Goal: Task Accomplishment & Management: Use online tool/utility

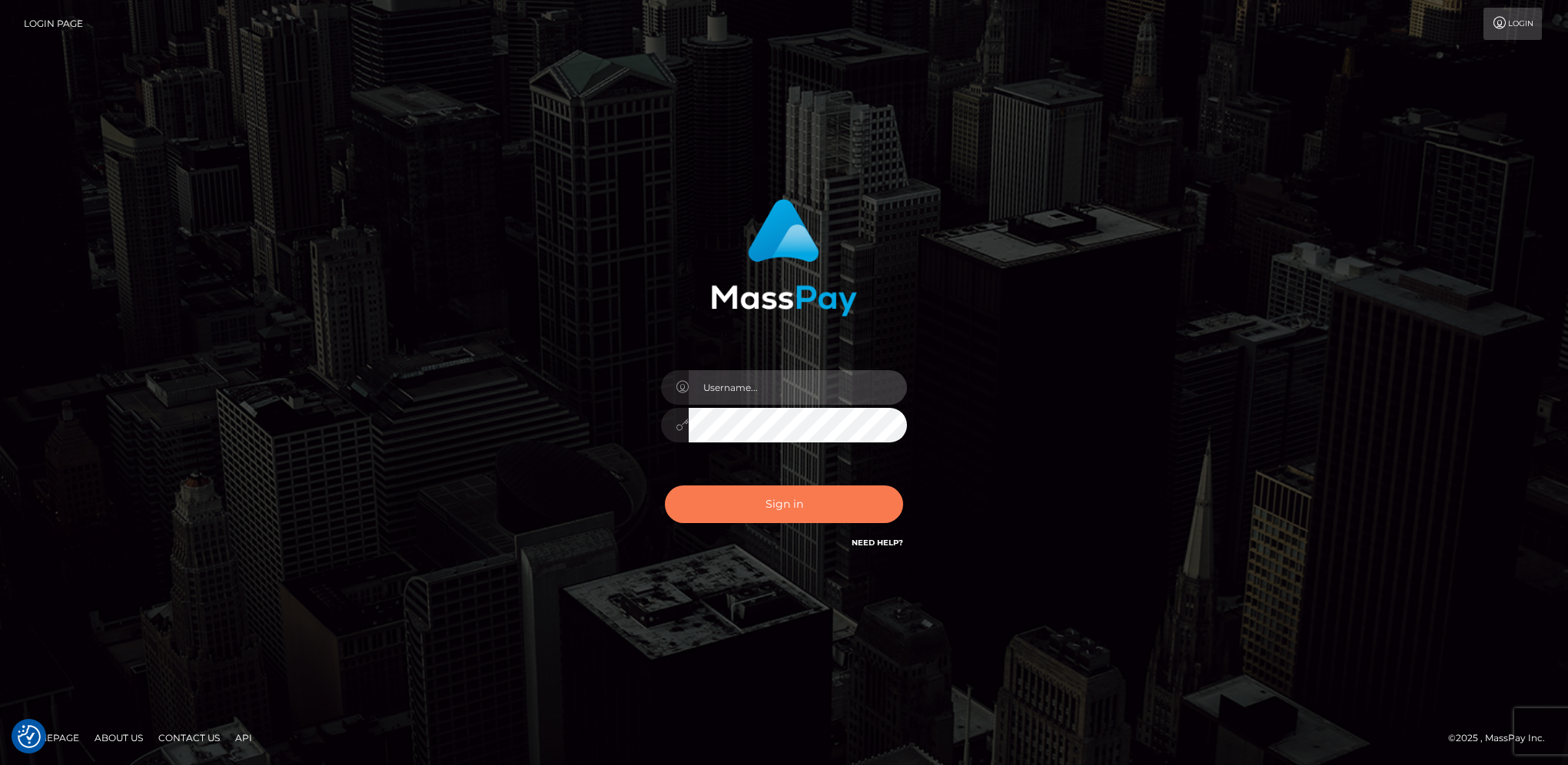
type input "hengland"
click at [839, 501] on button "Sign in" at bounding box center [784, 504] width 238 height 38
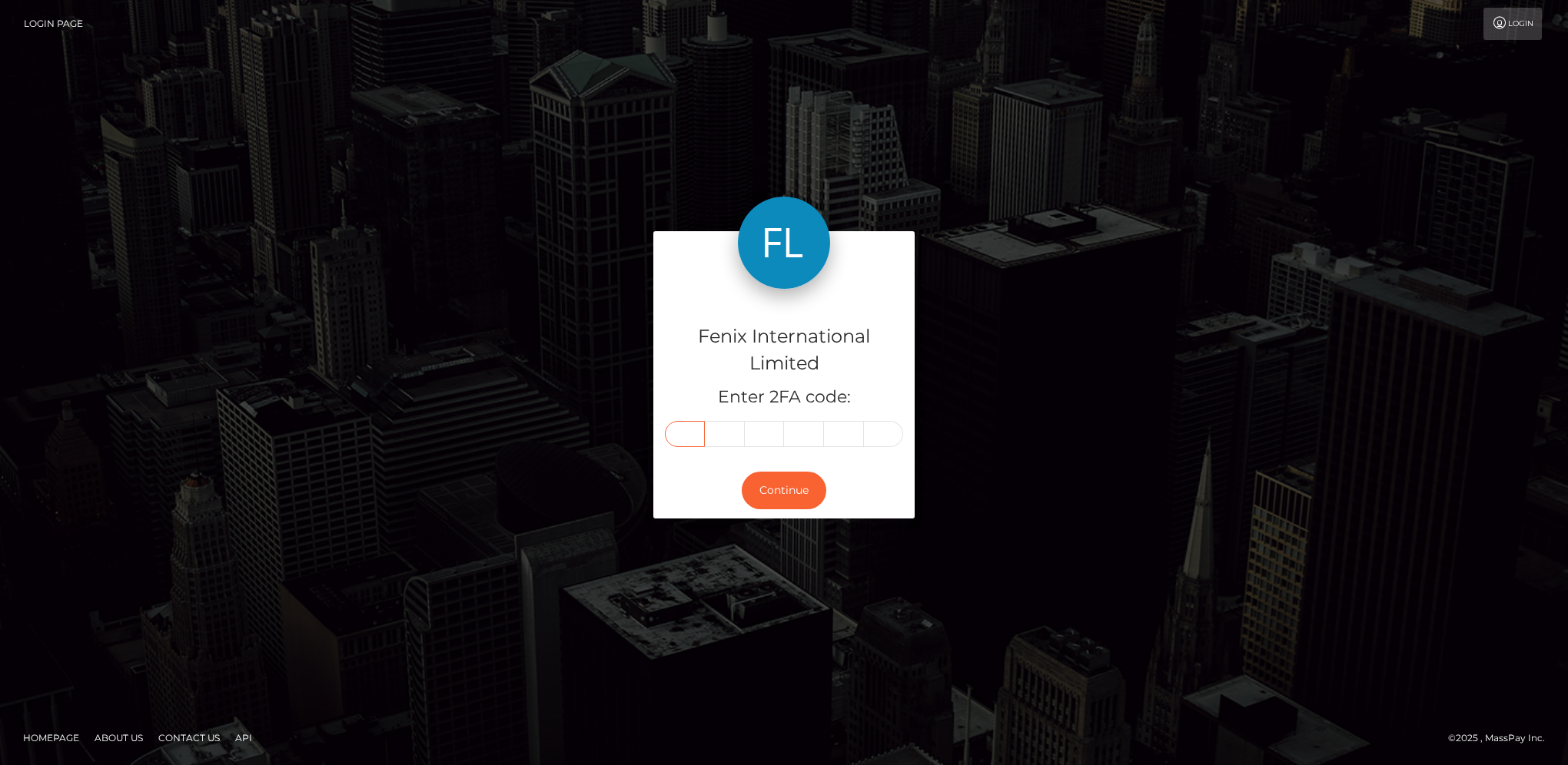
click at [682, 432] on input "text" at bounding box center [685, 434] width 40 height 26
type input "8"
type input "6"
type input "5"
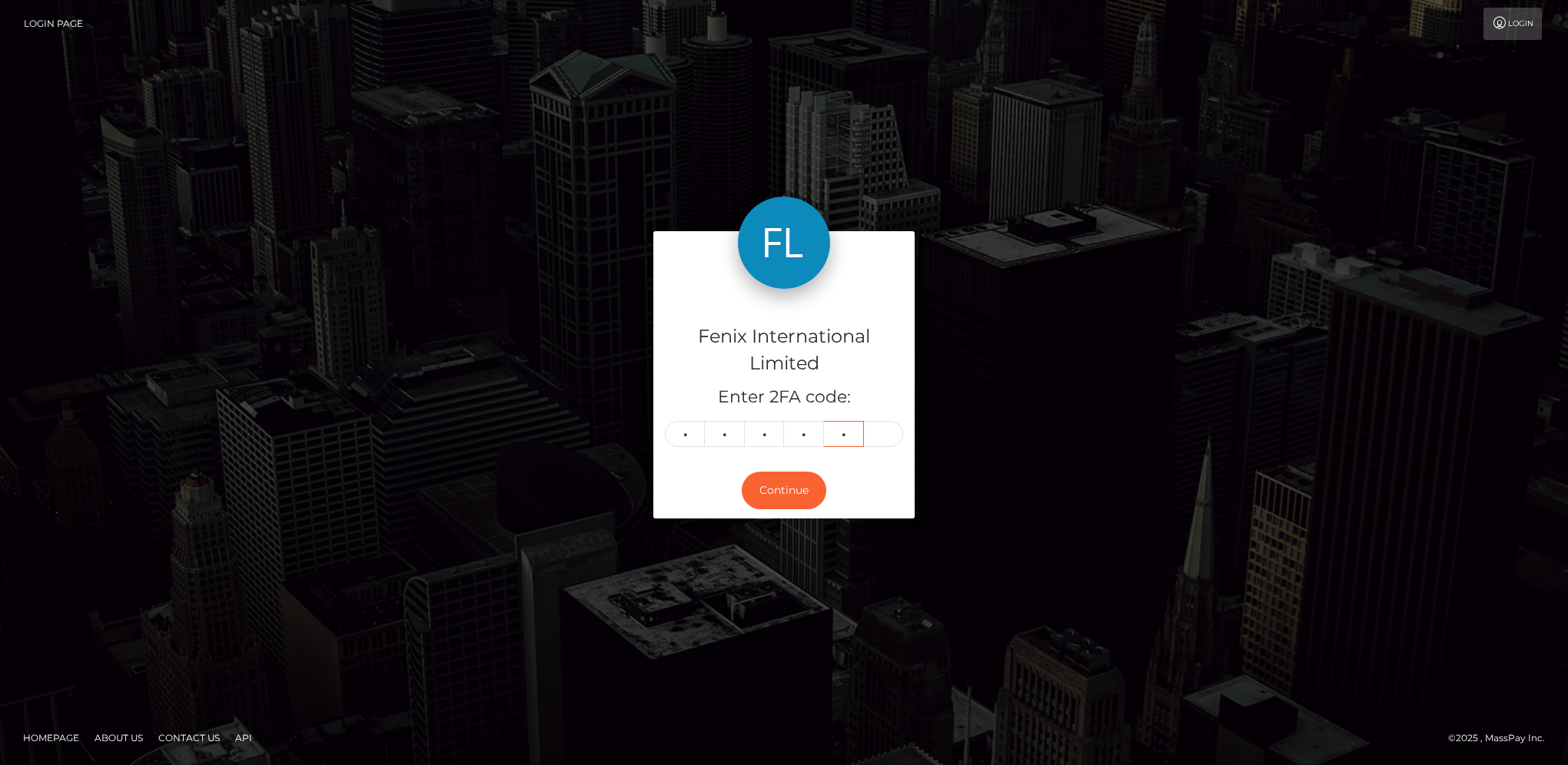
type input "2"
type input "1"
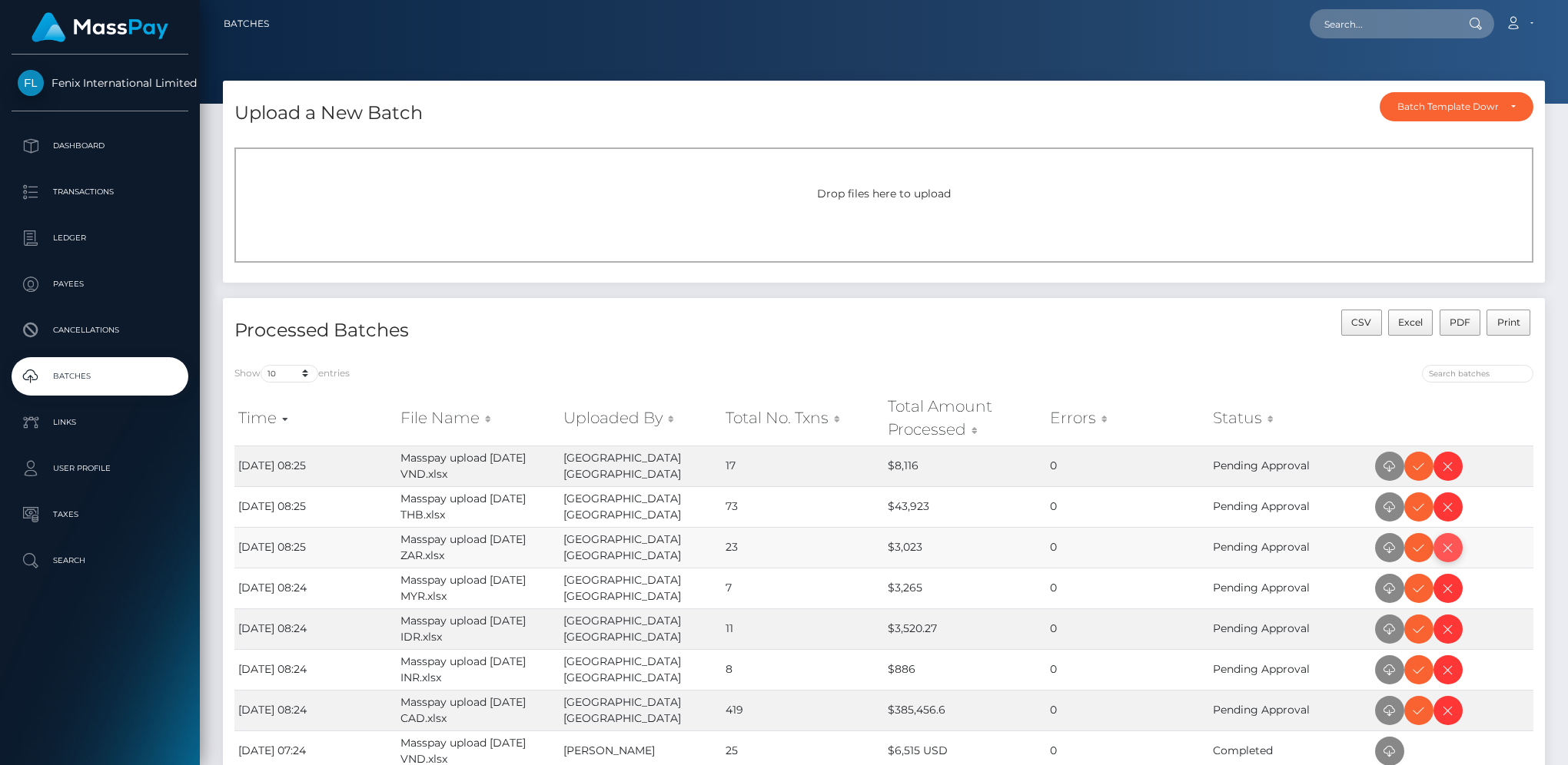
drag, startPoint x: 1412, startPoint y: 550, endPoint x: 1449, endPoint y: 548, distance: 37.1
click at [1412, 550] on icon at bounding box center [1418, 548] width 18 height 19
click at [1420, 470] on icon at bounding box center [1418, 467] width 18 height 19
drag, startPoint x: 1419, startPoint y: 514, endPoint x: 1536, endPoint y: 486, distance: 120.3
click at [1419, 514] on icon at bounding box center [1418, 508] width 18 height 19
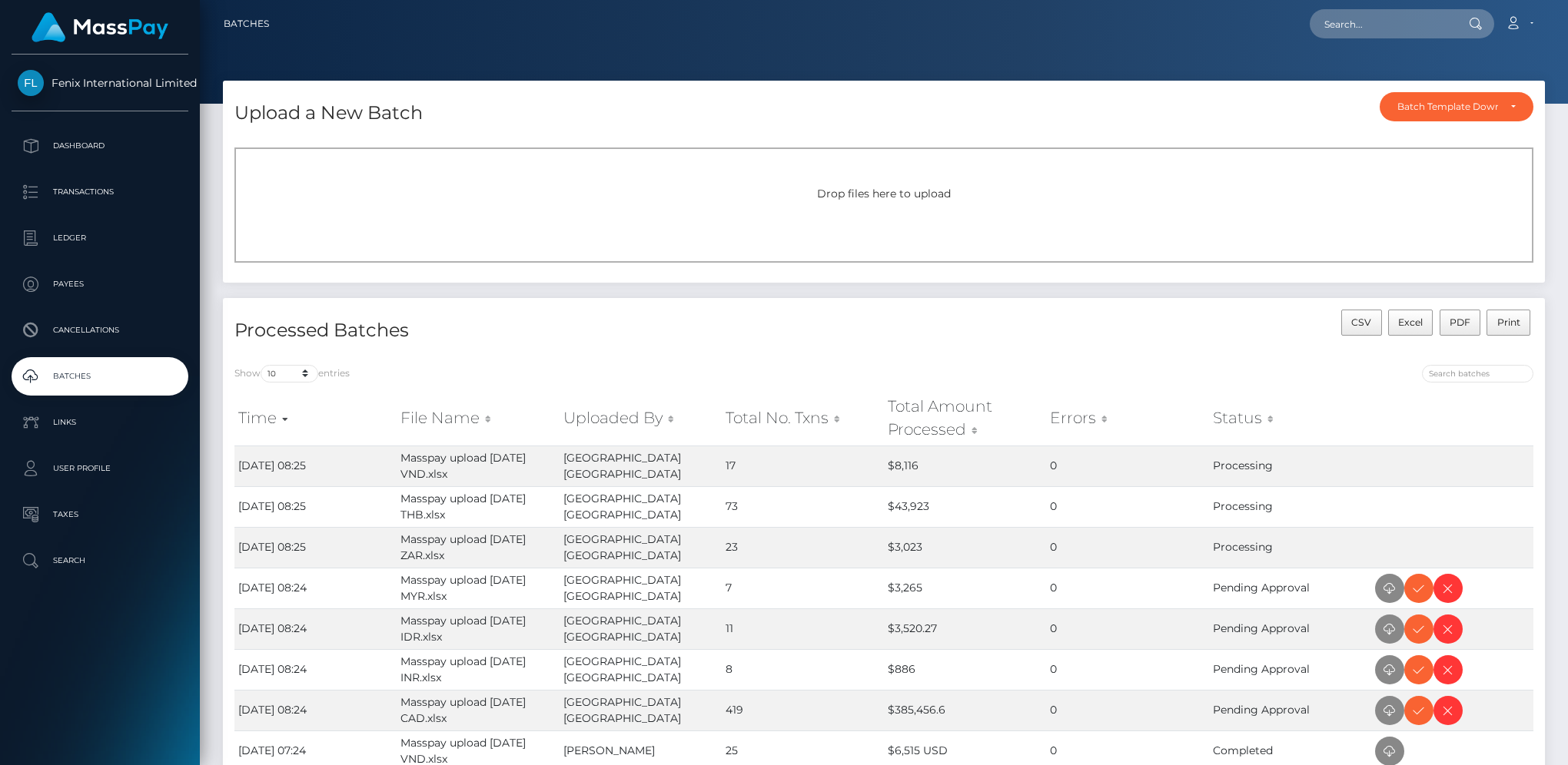
drag, startPoint x: 1411, startPoint y: 585, endPoint x: 1567, endPoint y: 512, distance: 172.2
click at [1411, 585] on icon at bounding box center [1418, 589] width 18 height 19
click at [1422, 668] on icon at bounding box center [1418, 671] width 18 height 19
click at [1421, 635] on icon at bounding box center [1418, 630] width 18 height 19
drag, startPoint x: 1414, startPoint y: 715, endPoint x: 1424, endPoint y: 705, distance: 14.1
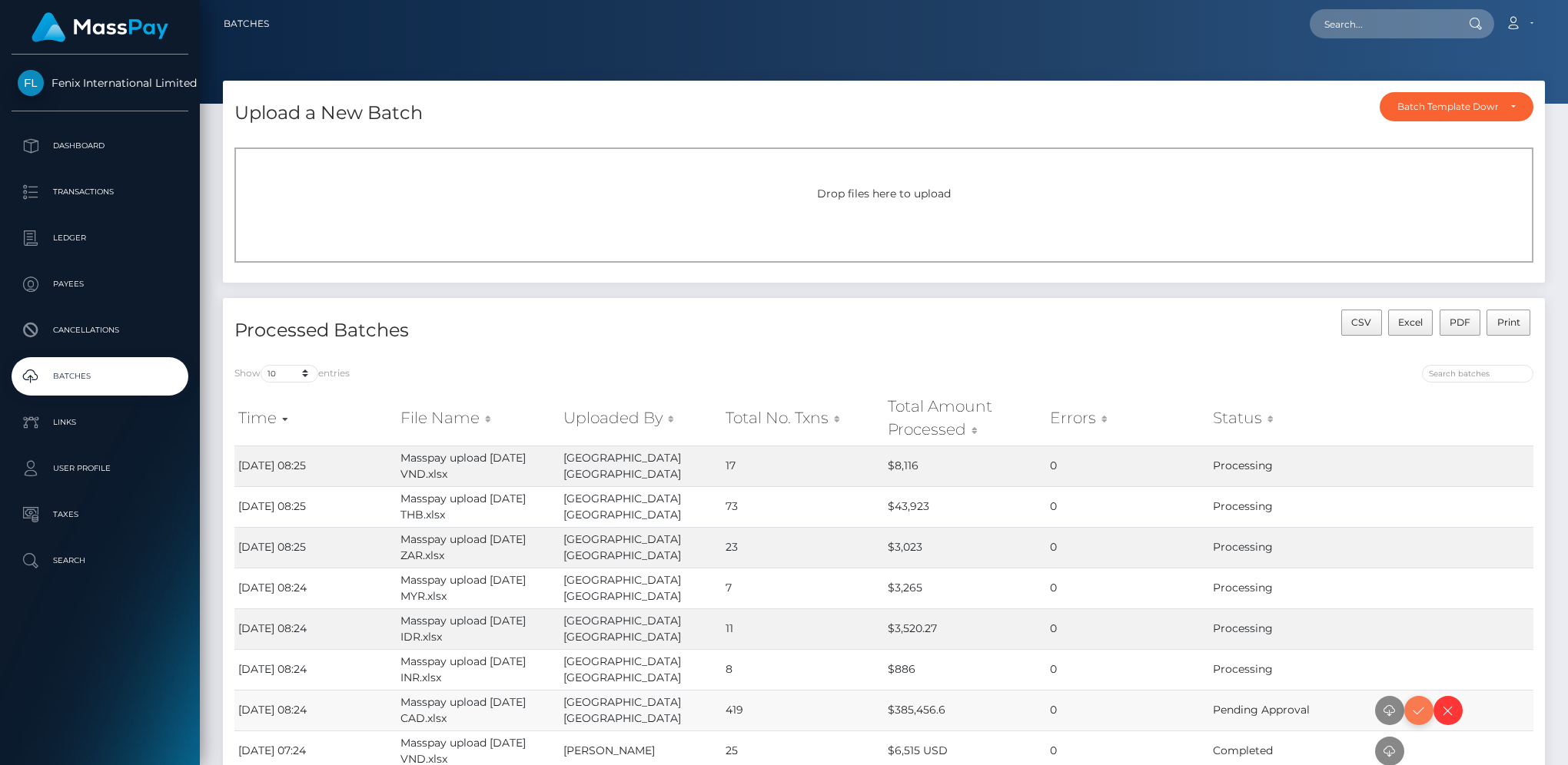
click at [1414, 715] on icon at bounding box center [1418, 711] width 18 height 19
